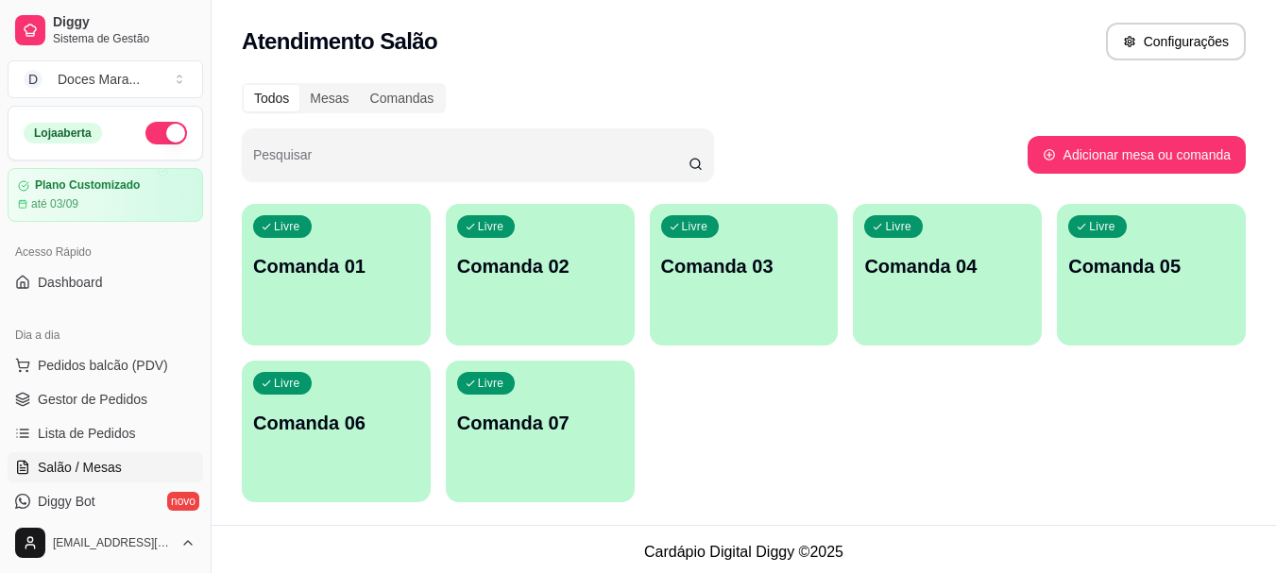
scroll to position [94, 0]
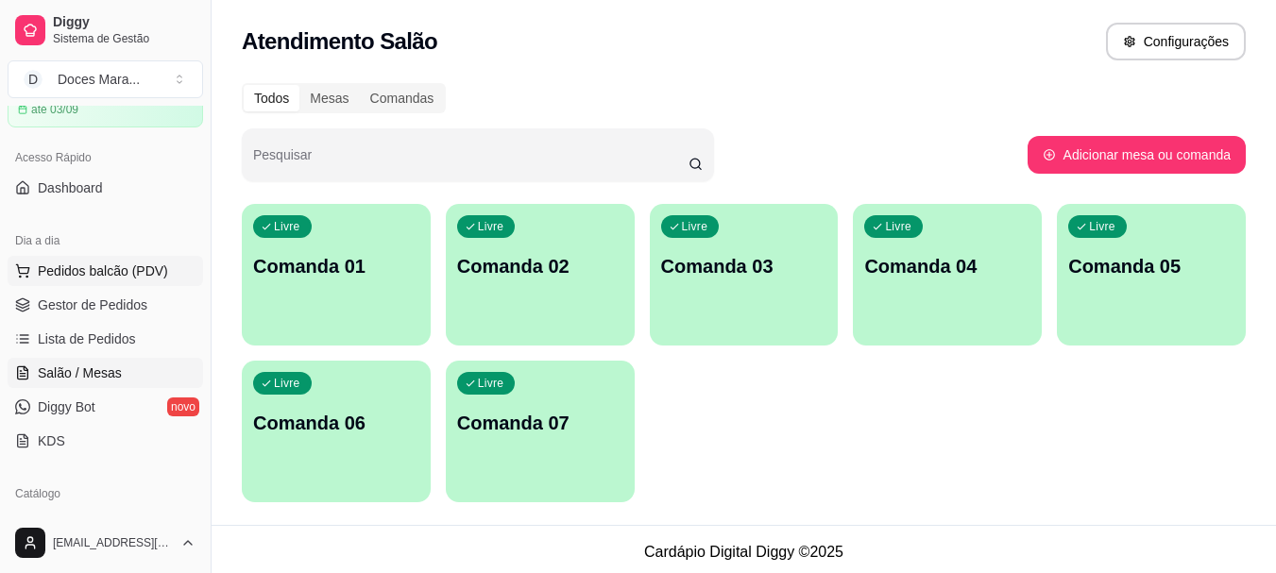
click at [75, 266] on span "Pedidos balcão (PDV)" at bounding box center [103, 271] width 130 height 19
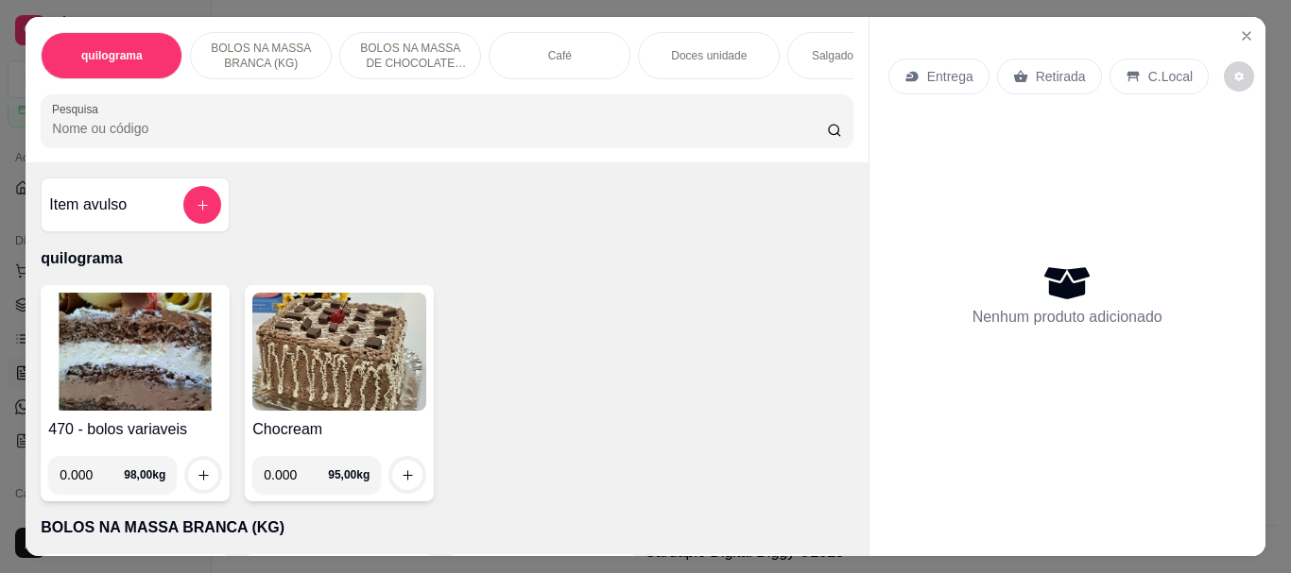
click at [141, 364] on img at bounding box center [135, 352] width 174 height 118
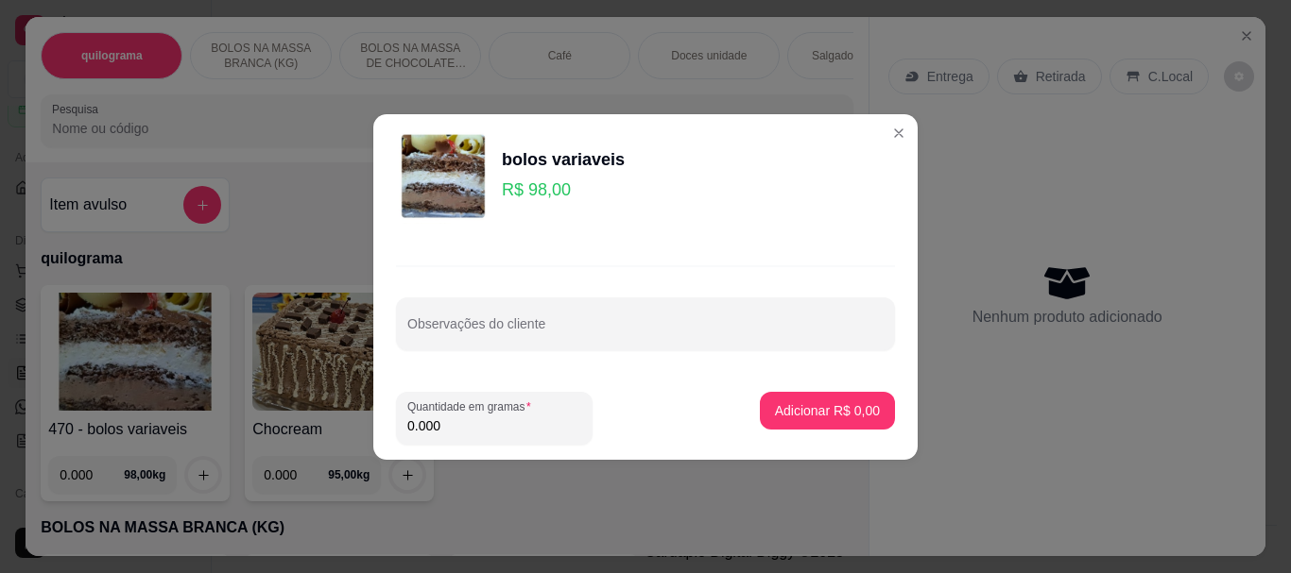
click at [483, 419] on input "0.000" at bounding box center [494, 426] width 174 height 19
type input "0.260"
click at [802, 412] on p "Adicionar R$ 25,48" at bounding box center [823, 411] width 112 height 19
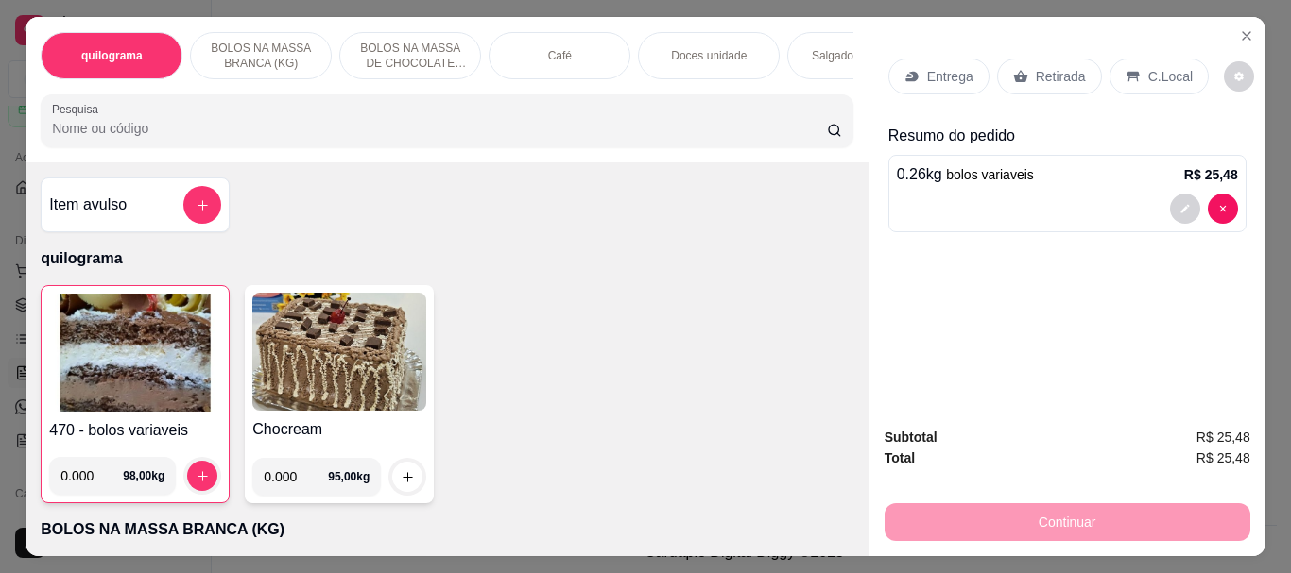
click at [1036, 70] on p "Retirada" at bounding box center [1061, 76] width 50 height 19
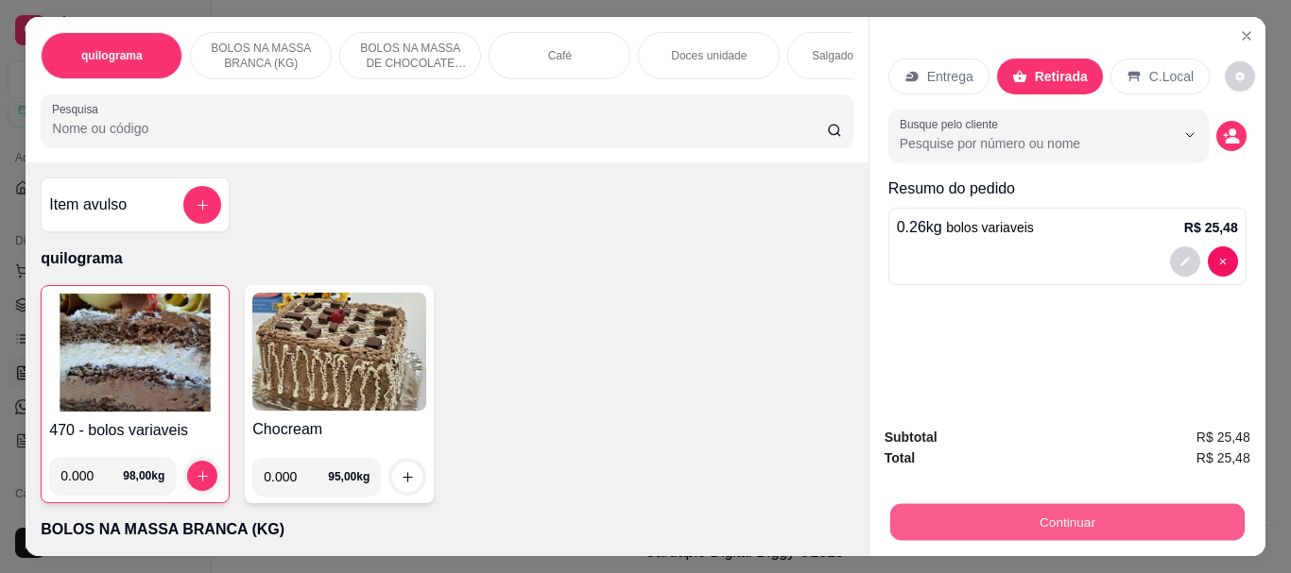
click at [1051, 514] on button "Continuar" at bounding box center [1066, 522] width 354 height 37
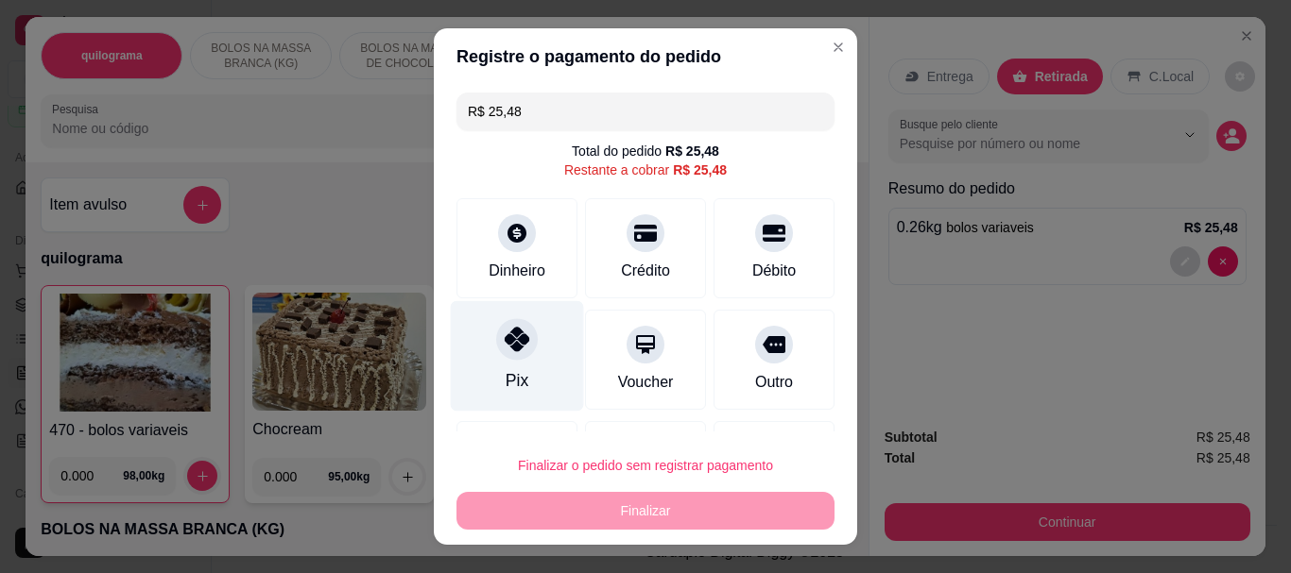
click at [518, 348] on icon at bounding box center [517, 340] width 25 height 25
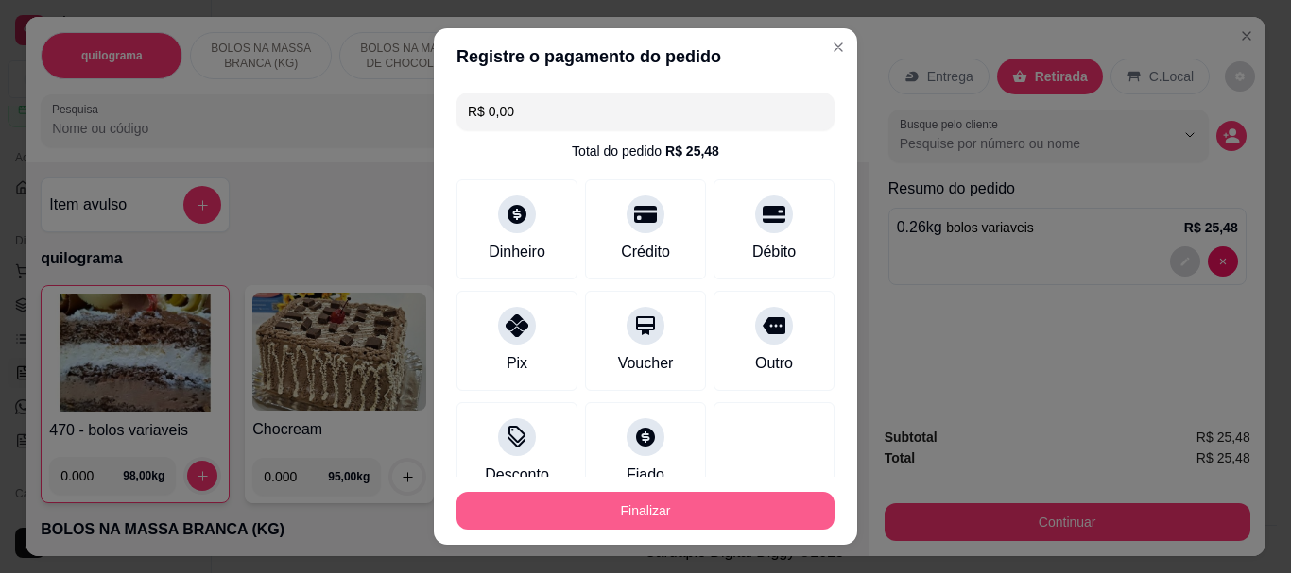
click at [625, 508] on button "Finalizar" at bounding box center [645, 511] width 378 height 38
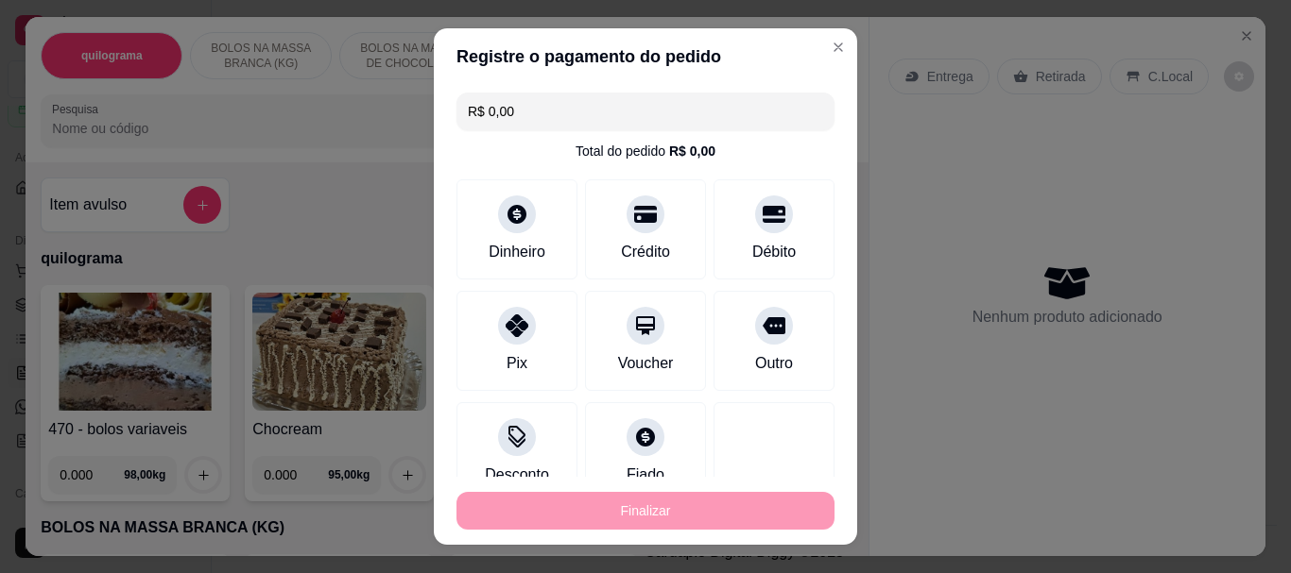
type input "-R$ 25,48"
